Goal: Information Seeking & Learning: Find specific fact

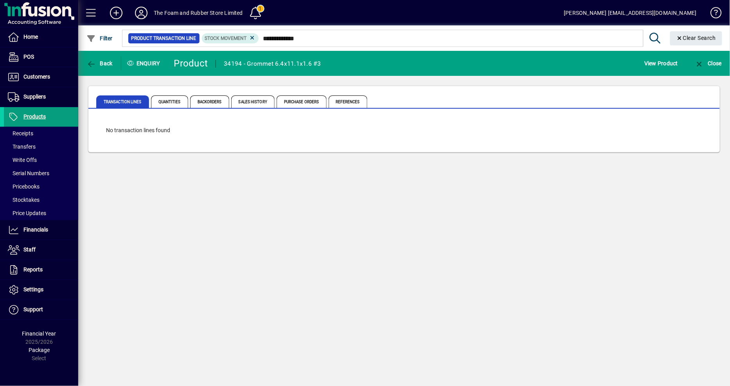
type input "**********"
